Goal: Task Accomplishment & Management: Complete application form

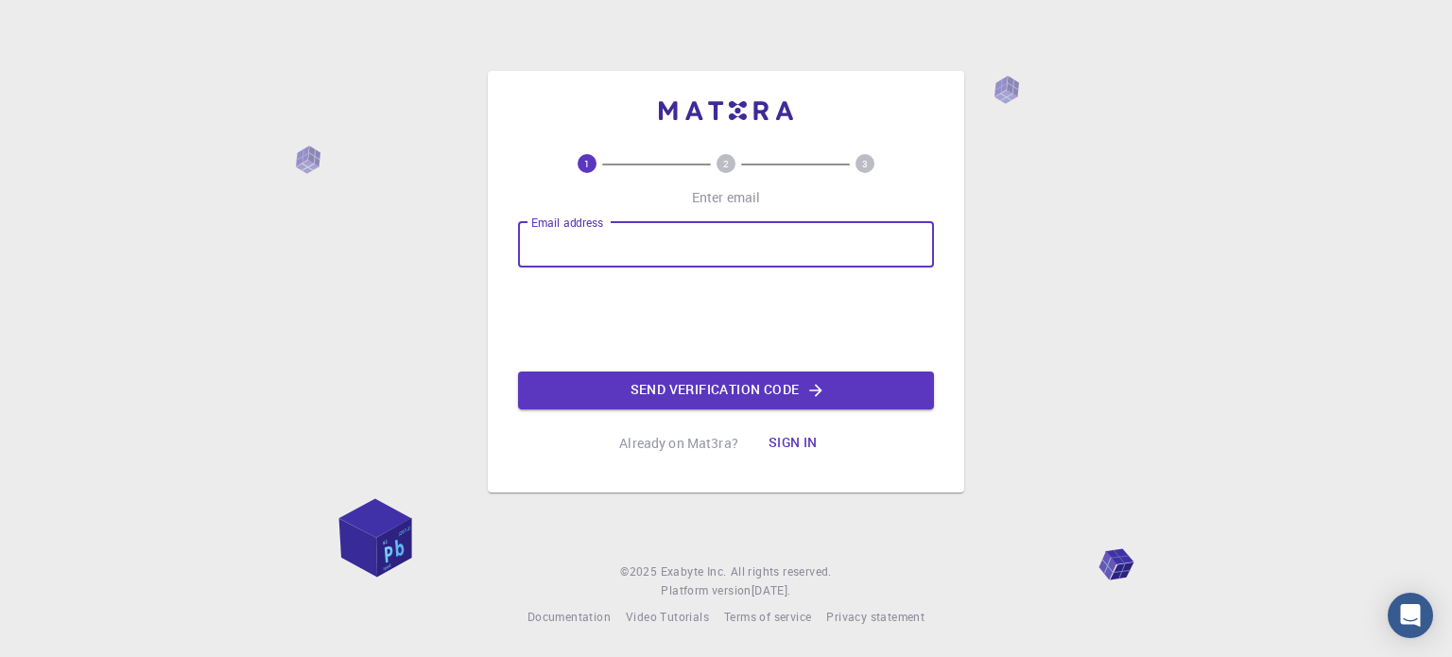
click at [615, 249] on input "Email address" at bounding box center [726, 244] width 416 height 45
type input "[EMAIL_ADDRESS][DOMAIN_NAME]"
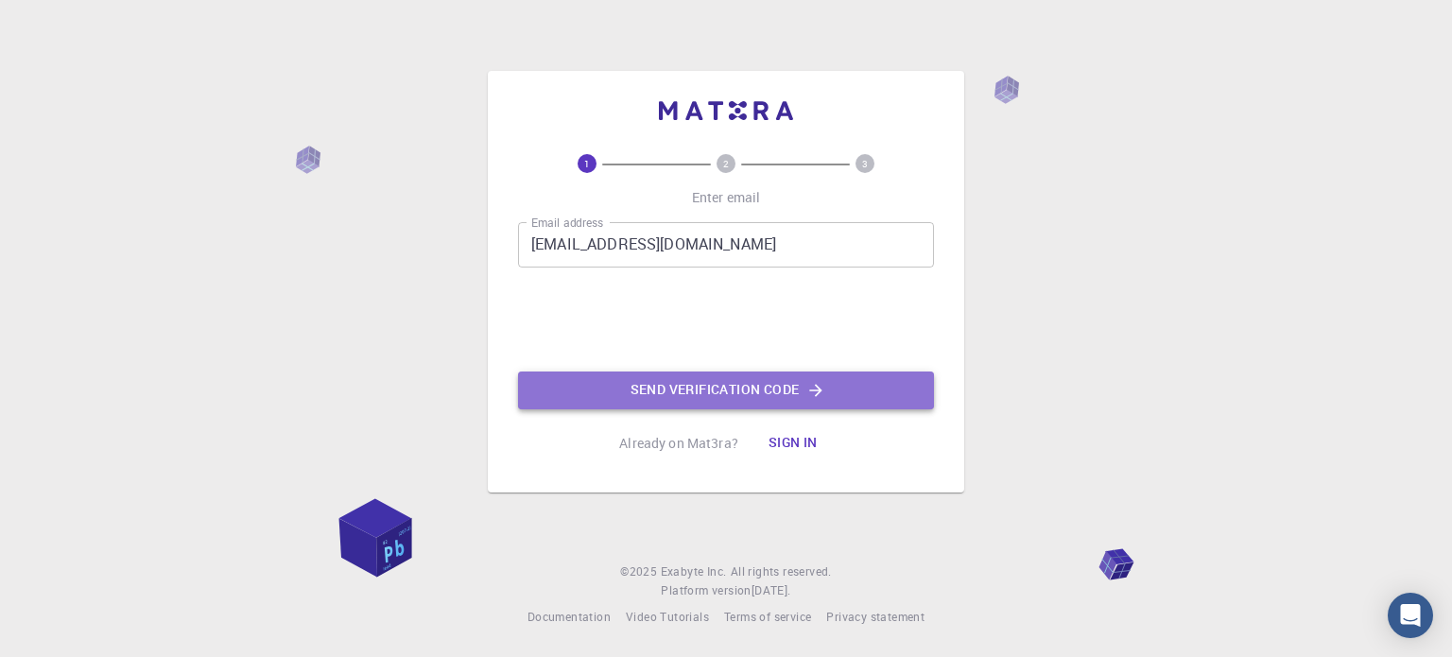
click at [754, 392] on button "Send verification code" at bounding box center [726, 391] width 416 height 38
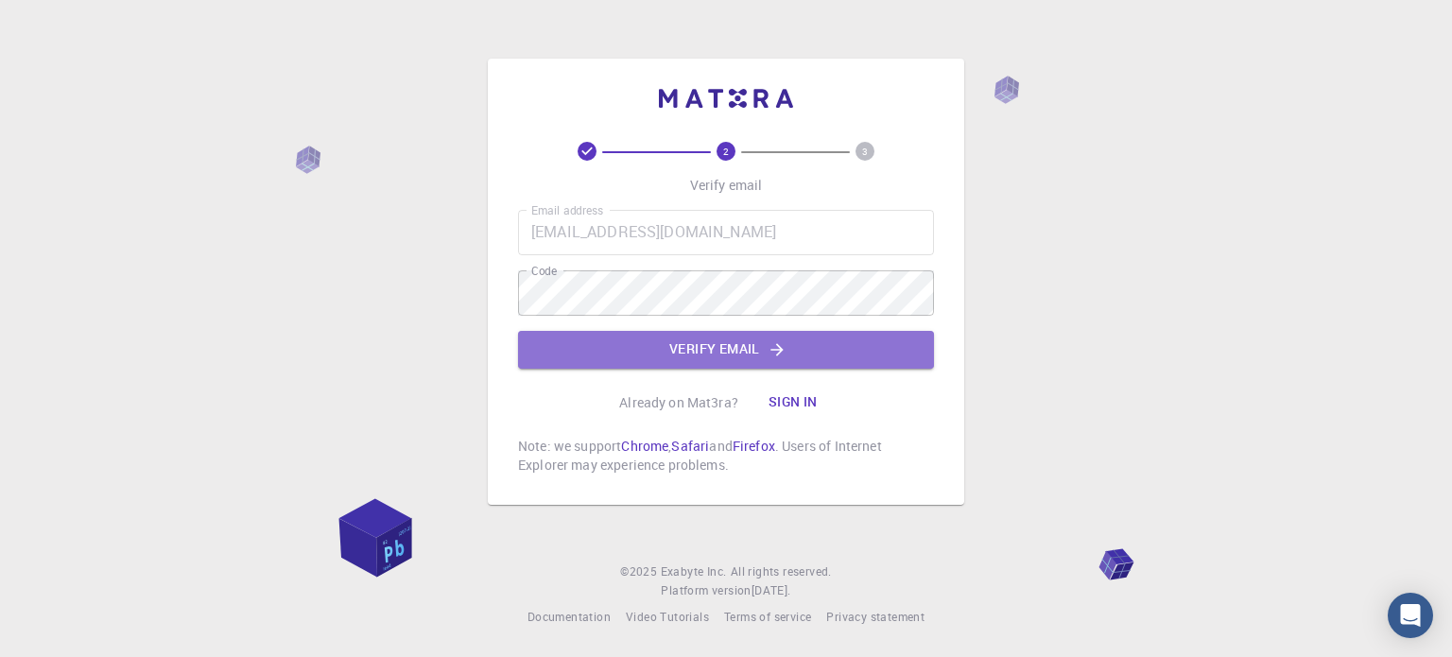
click at [765, 343] on button "Verify email" at bounding box center [726, 350] width 416 height 38
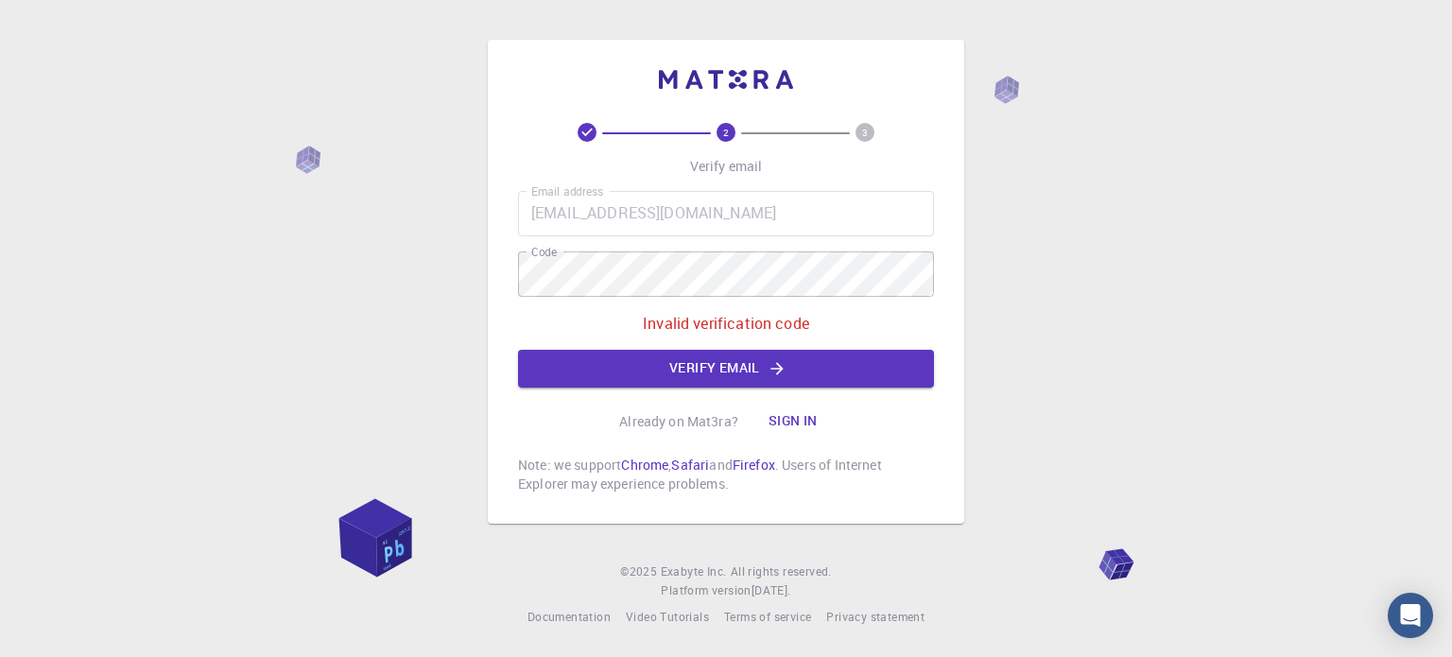
click at [1399, 385] on div "2 3 Verify email Email address [EMAIL_ADDRESS][DOMAIN_NAME] Email address Code …" at bounding box center [726, 328] width 1452 height 657
click at [510, 274] on div "2 3 Verify email Email address [EMAIL_ADDRESS][DOMAIN_NAME] Email address Code …" at bounding box center [726, 282] width 477 height 484
click at [669, 375] on button "Verify email" at bounding box center [726, 369] width 416 height 38
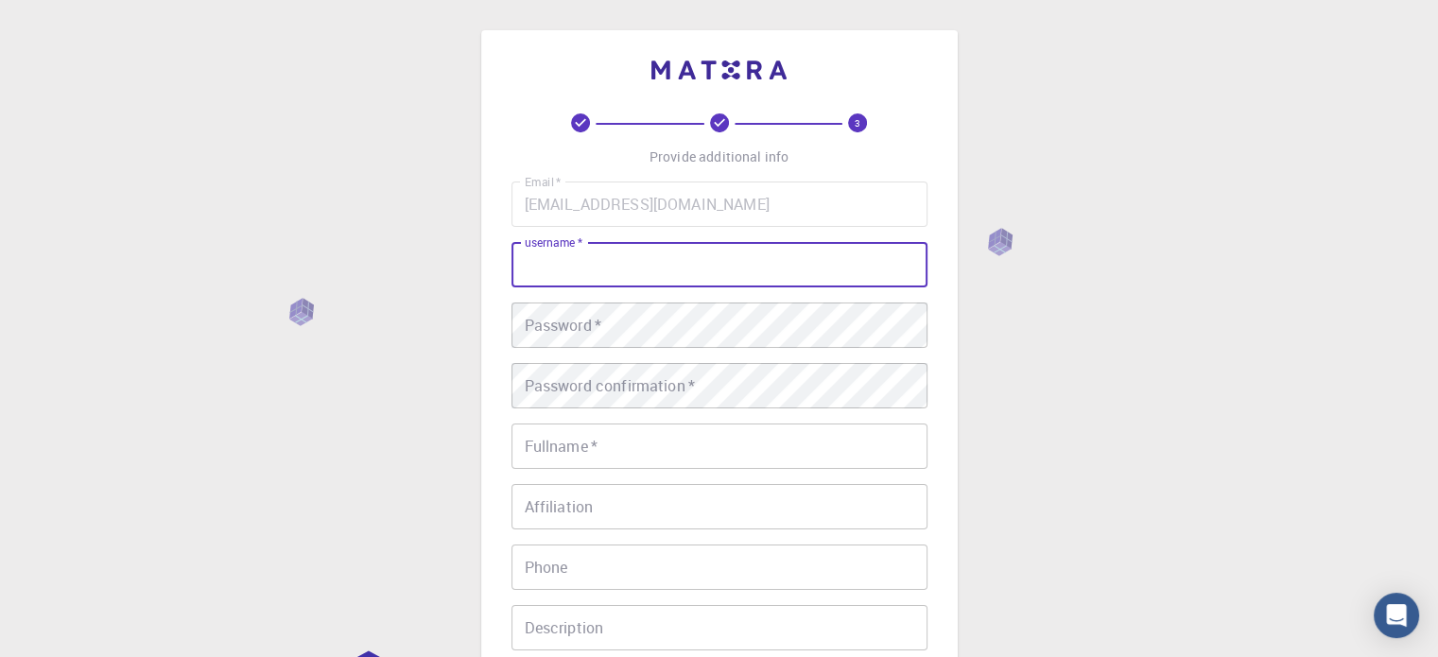
click at [634, 269] on input "username   *" at bounding box center [720, 264] width 416 height 45
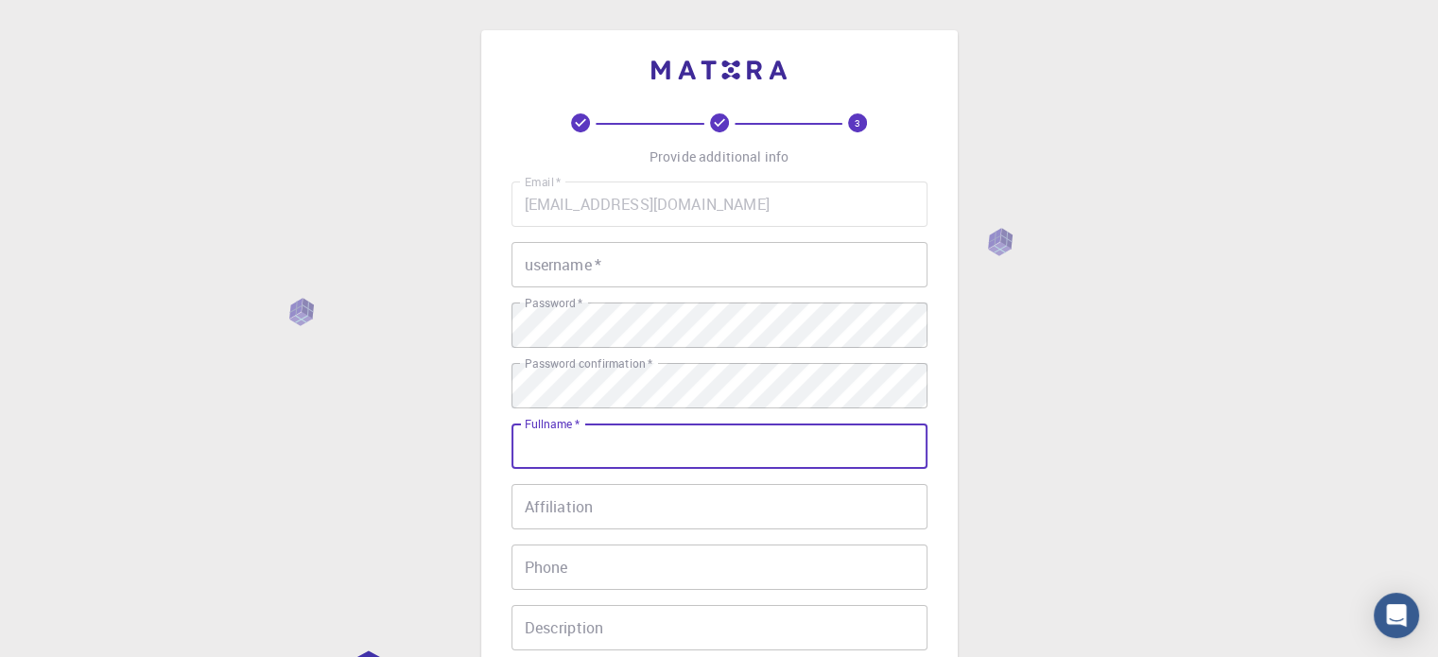
click at [575, 270] on input "username   *" at bounding box center [720, 264] width 416 height 45
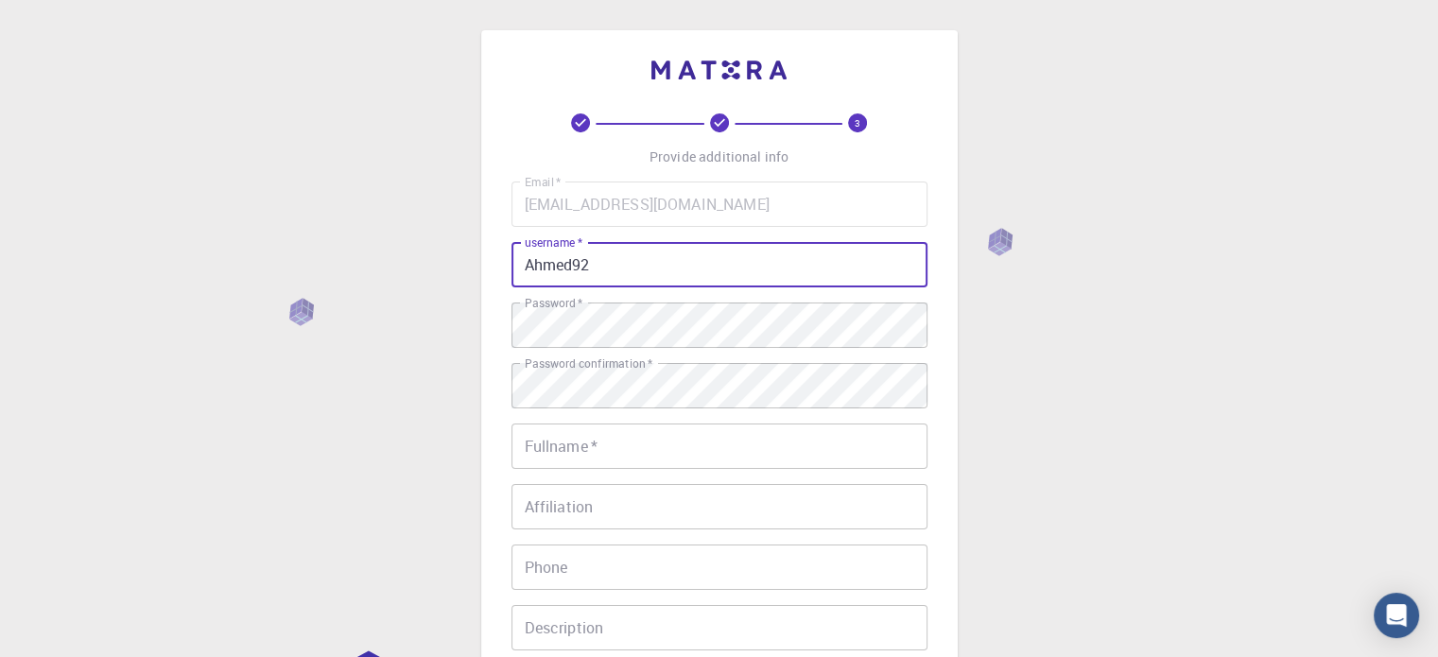
type input "Ahmed92"
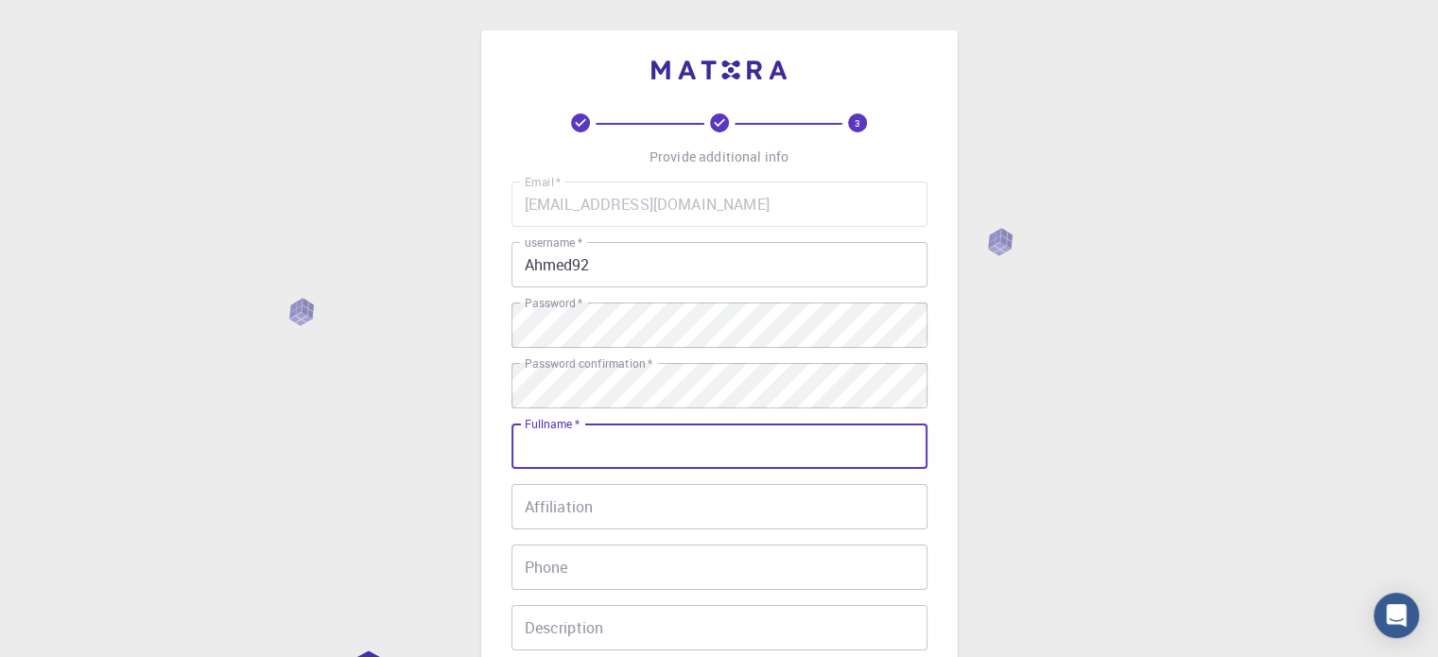
click at [617, 450] on input "Fullname   *" at bounding box center [720, 446] width 416 height 45
type input "[PERSON_NAME] [PERSON_NAME]"
type input "01017765199"
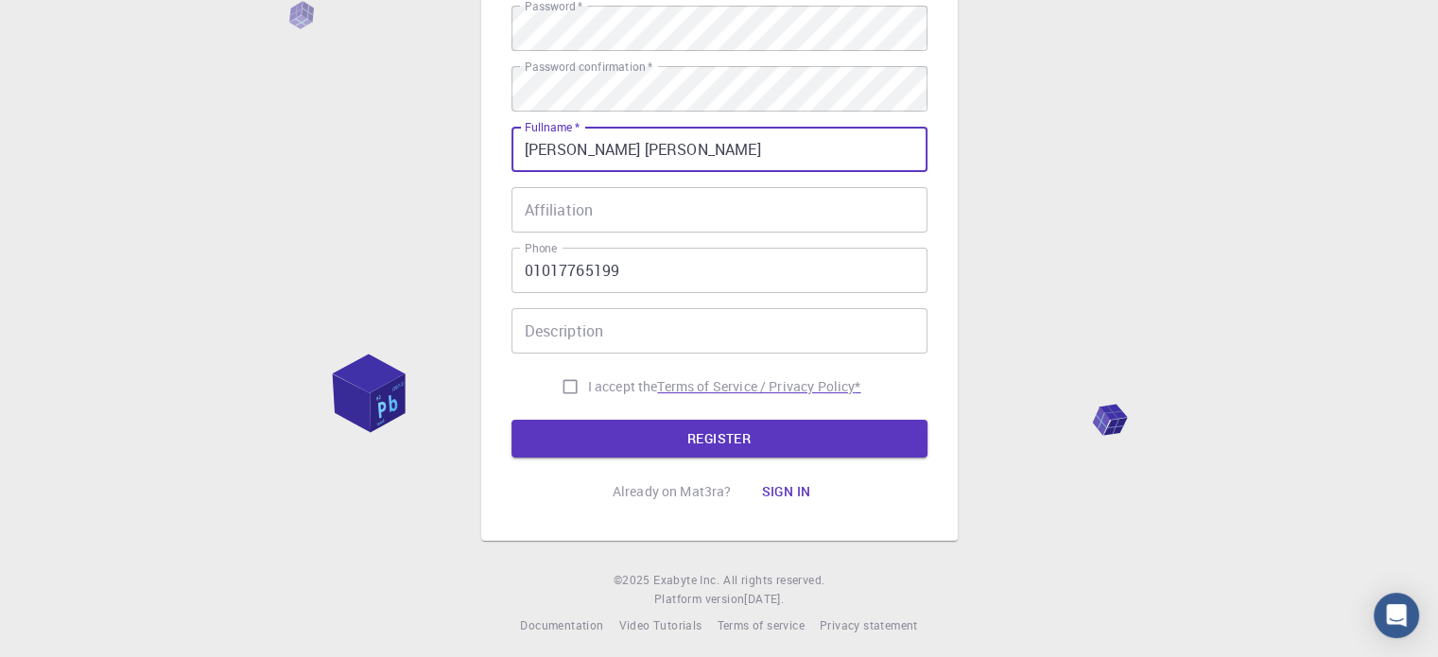
scroll to position [304, 0]
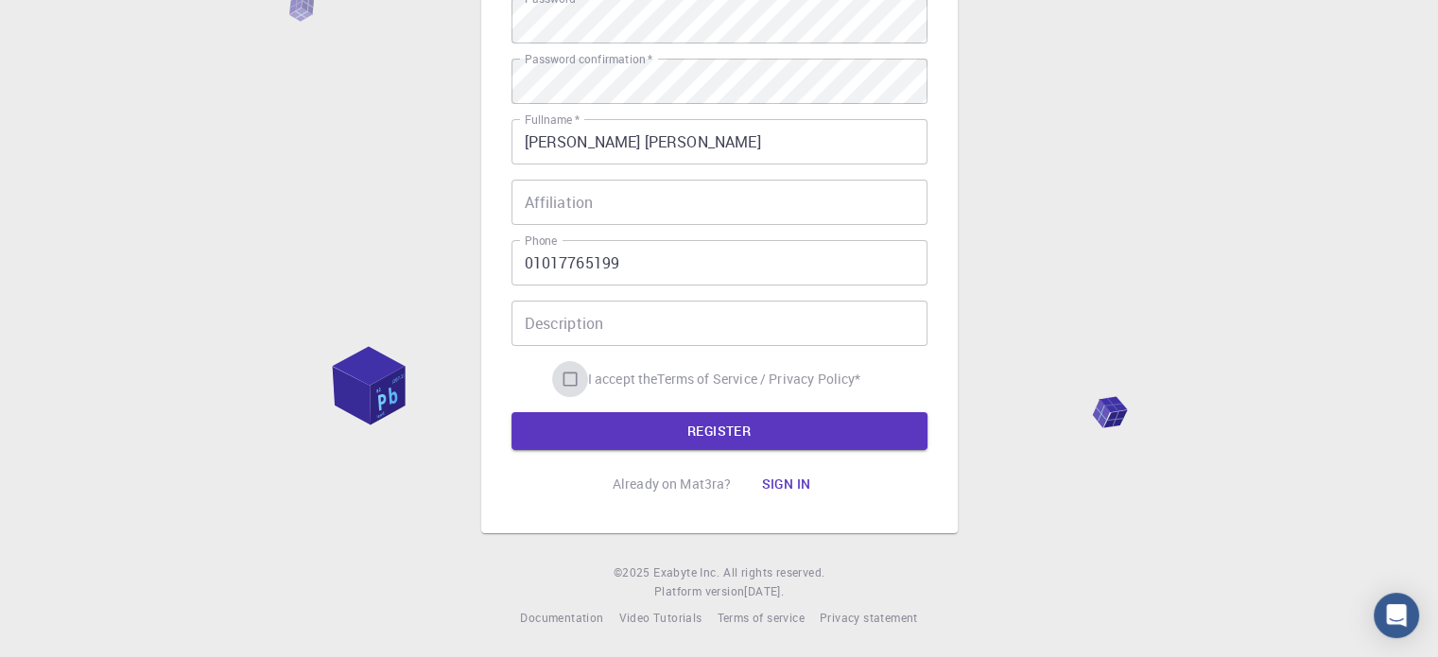
click at [572, 377] on input "I accept the Terms of Service / Privacy Policy *" at bounding box center [570, 379] width 36 height 36
checkbox input "true"
click at [617, 431] on button "REGISTER" at bounding box center [720, 431] width 416 height 38
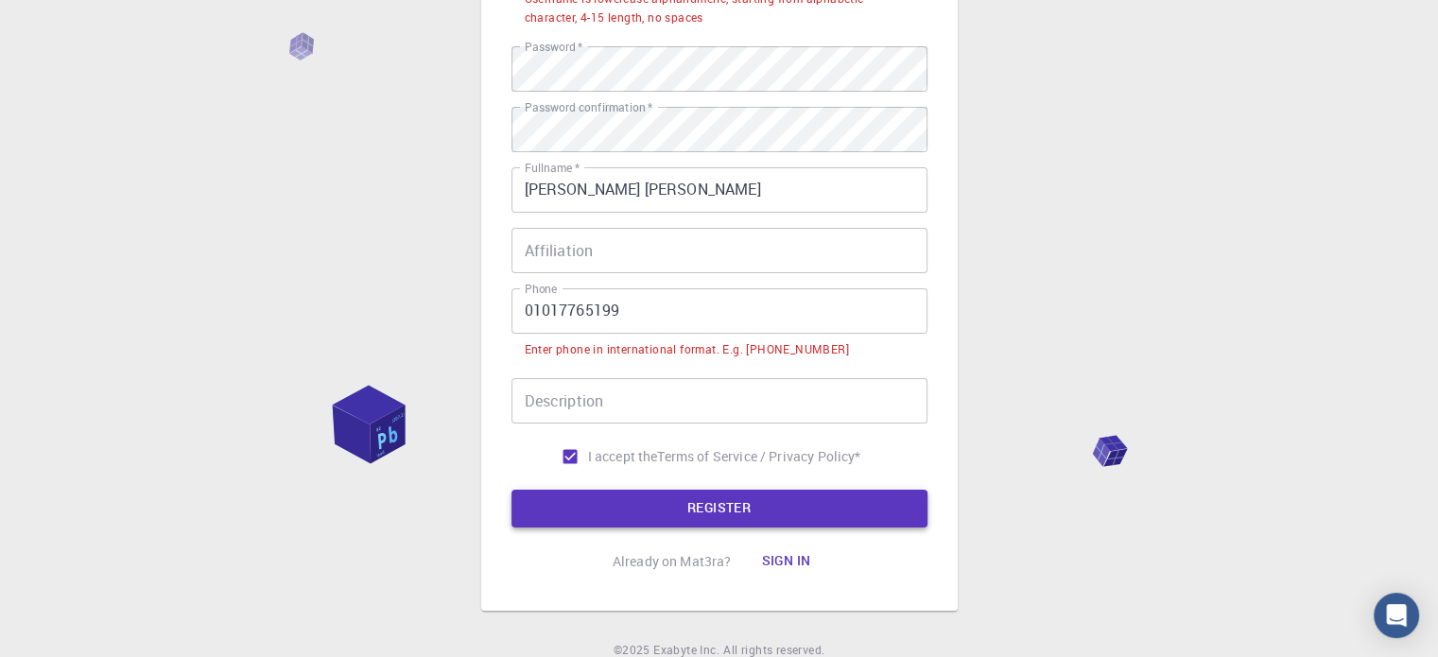
scroll to position [353, 0]
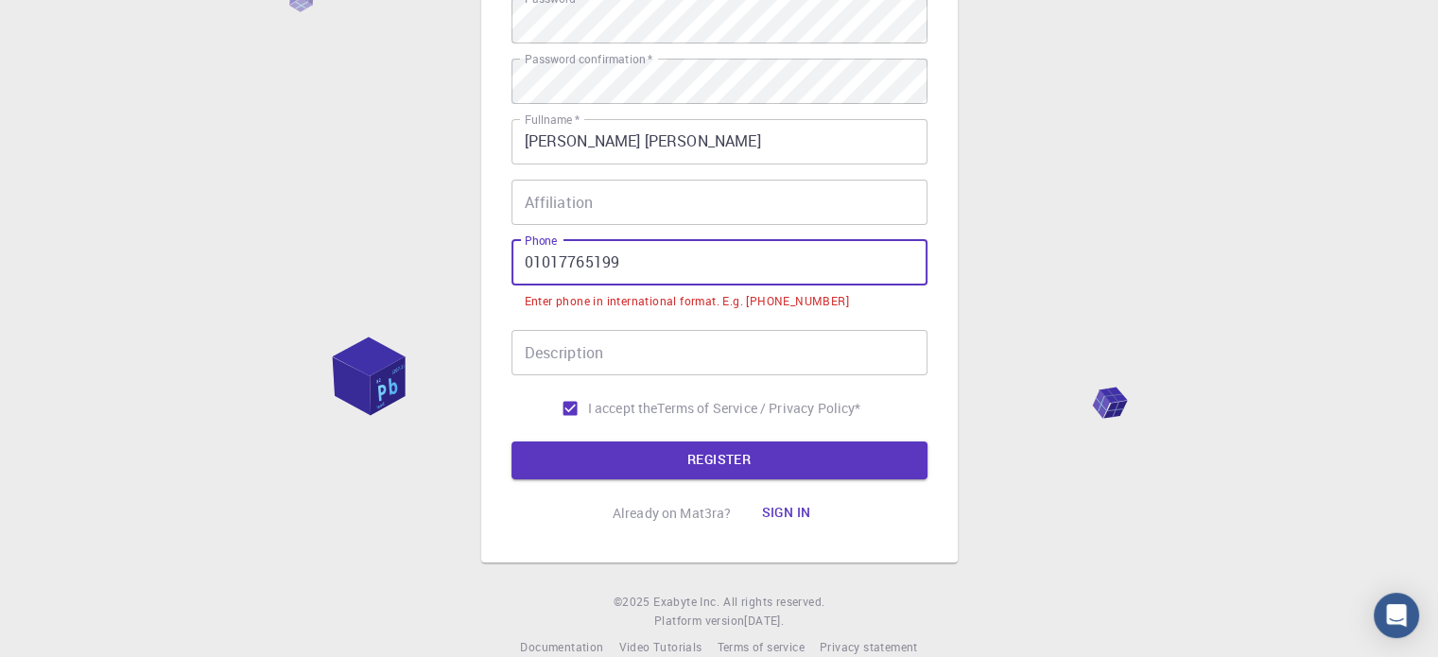
click at [514, 264] on input "01017765199" at bounding box center [720, 262] width 416 height 45
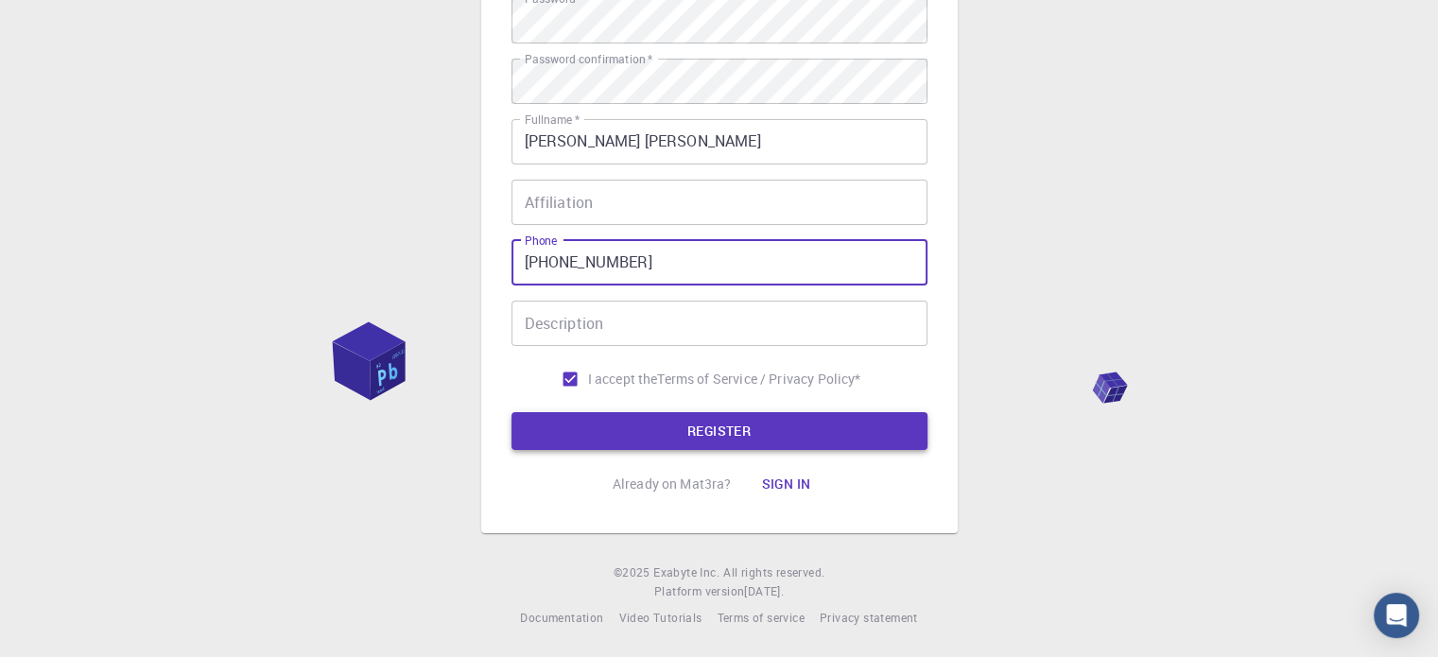
type input "[PHONE_NUMBER]"
click at [635, 423] on button "REGISTER" at bounding box center [720, 431] width 416 height 38
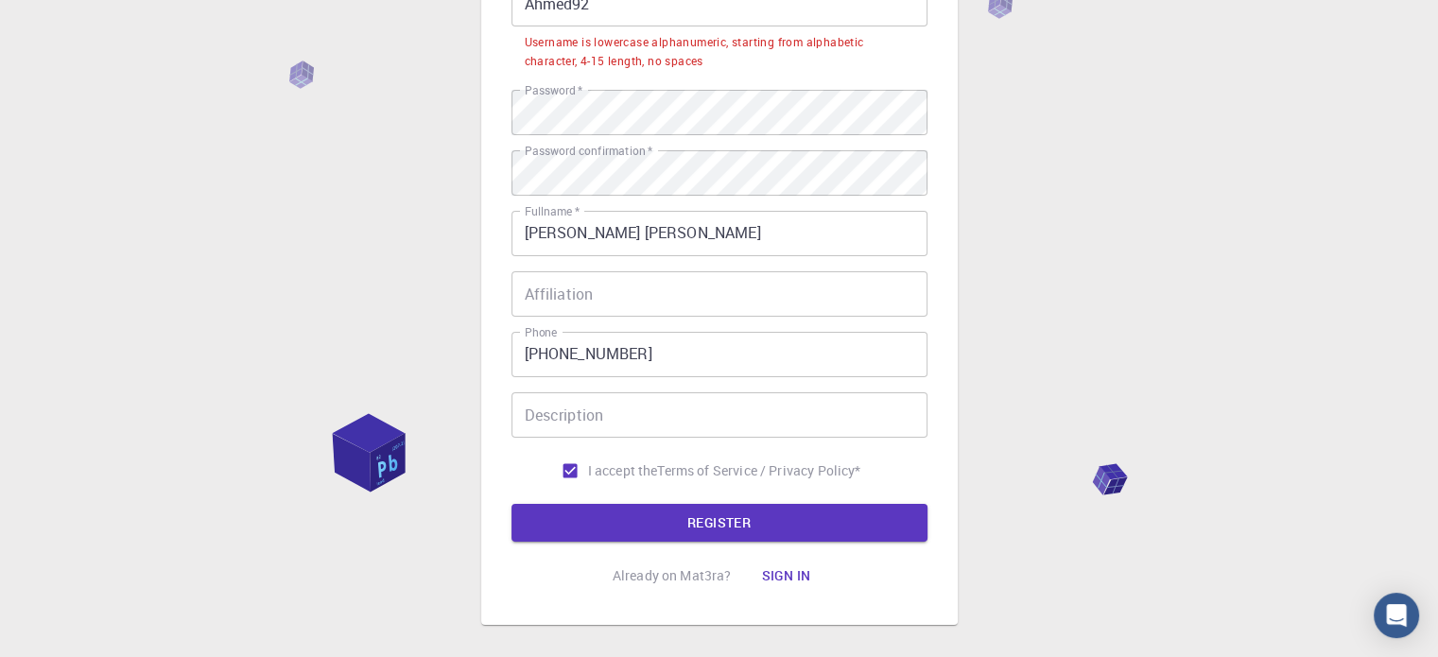
scroll to position [0, 0]
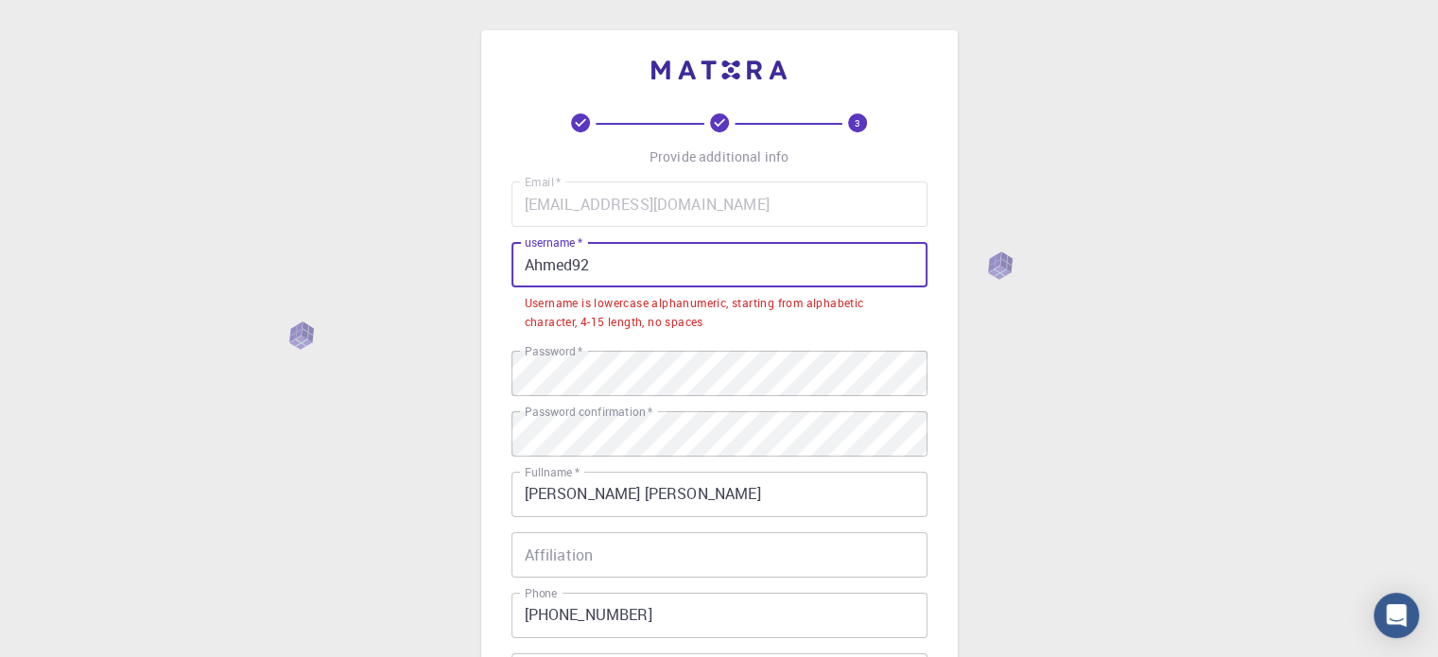
click at [533, 260] on input "Ahmed92" at bounding box center [720, 264] width 416 height 45
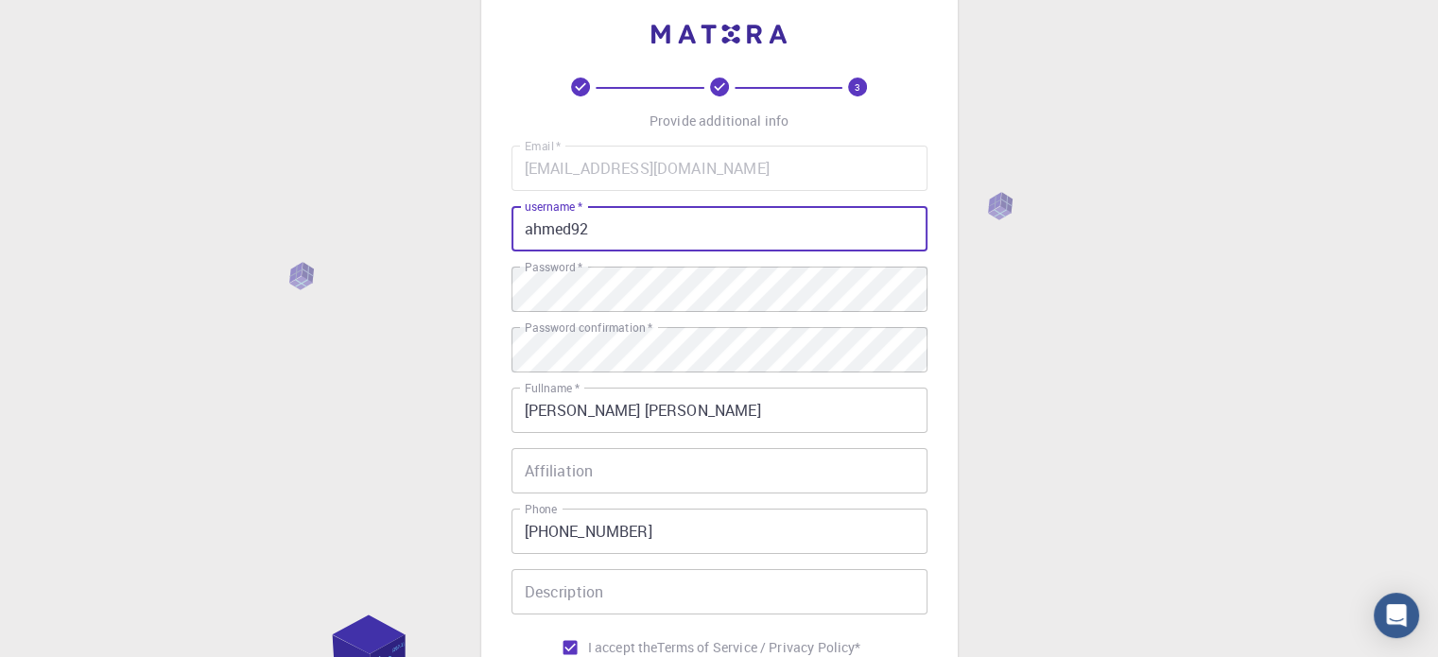
scroll to position [304, 0]
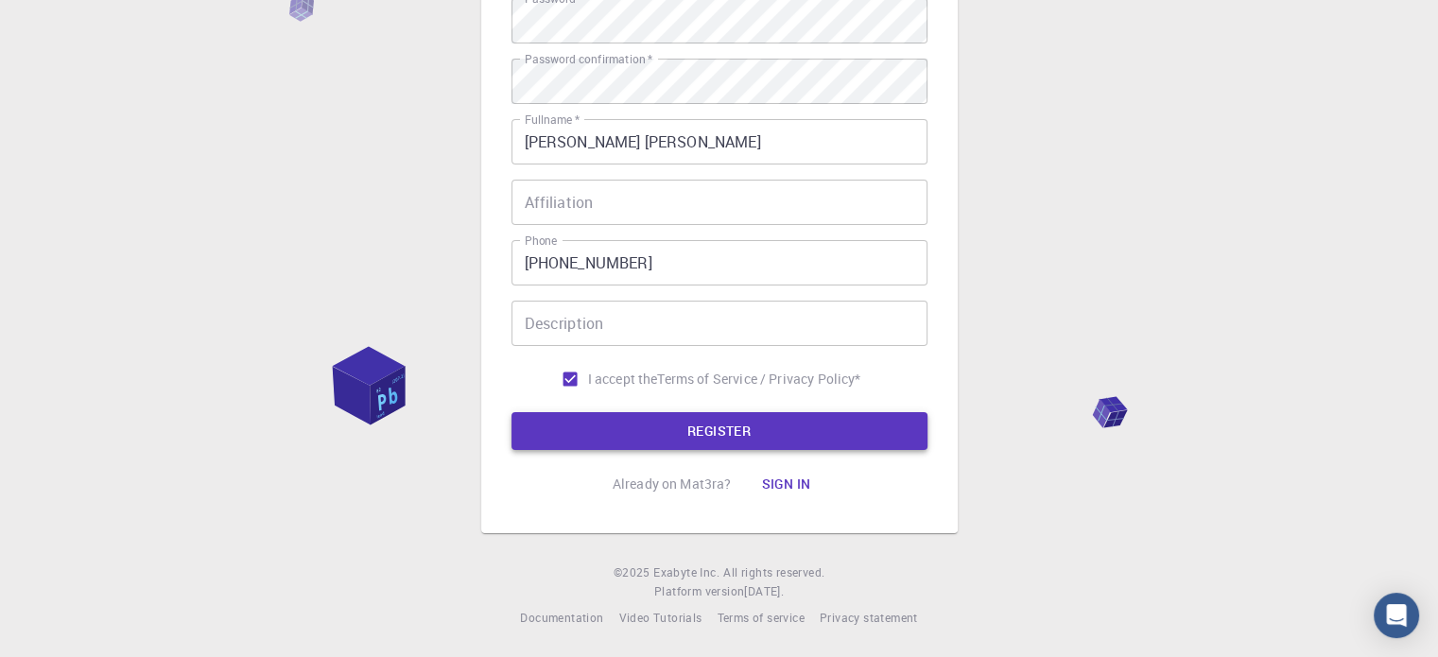
type input "ahmed92"
click at [781, 423] on button "REGISTER" at bounding box center [720, 431] width 416 height 38
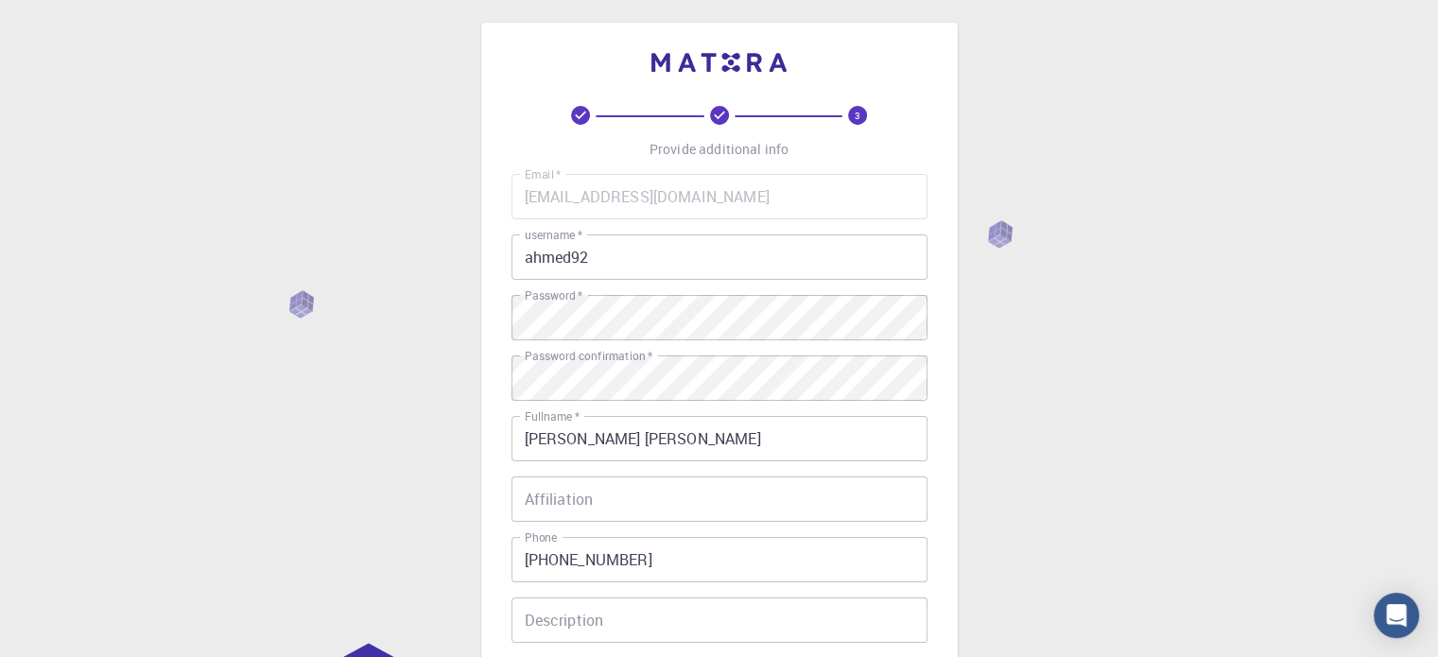
scroll to position [0, 0]
